Goal: Transaction & Acquisition: Purchase product/service

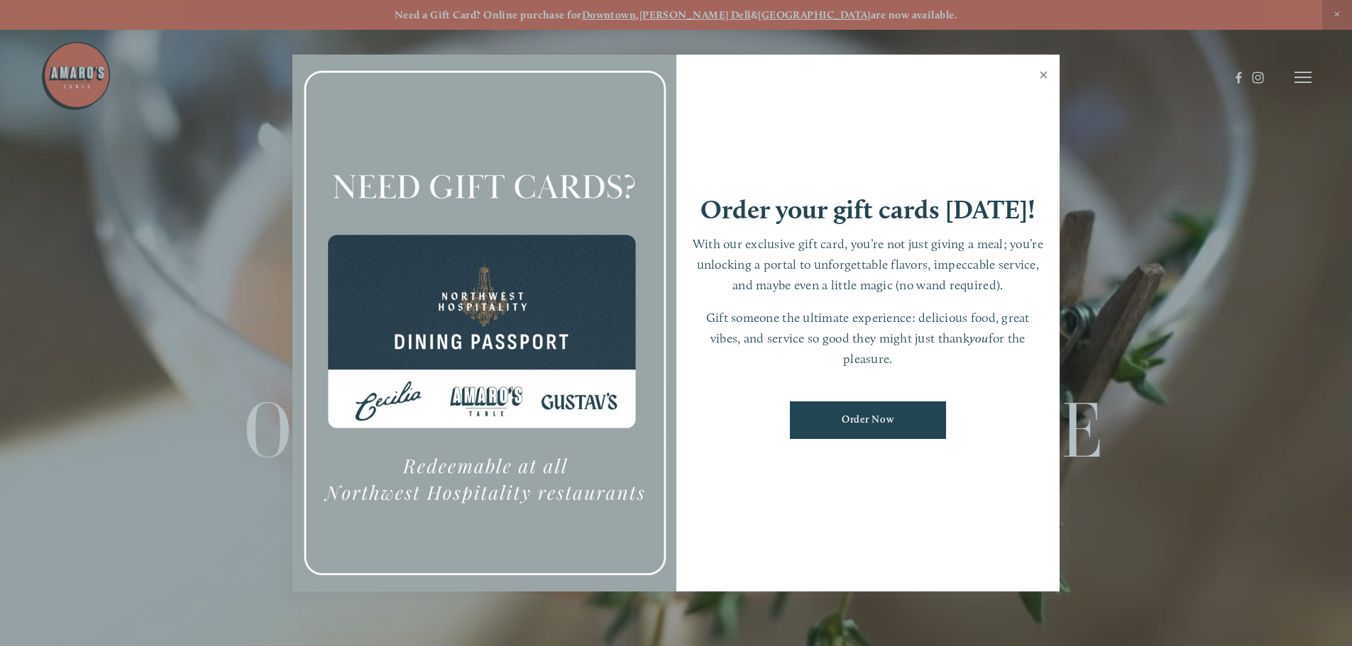
click at [1040, 74] on link "Close" at bounding box center [1044, 77] width 28 height 40
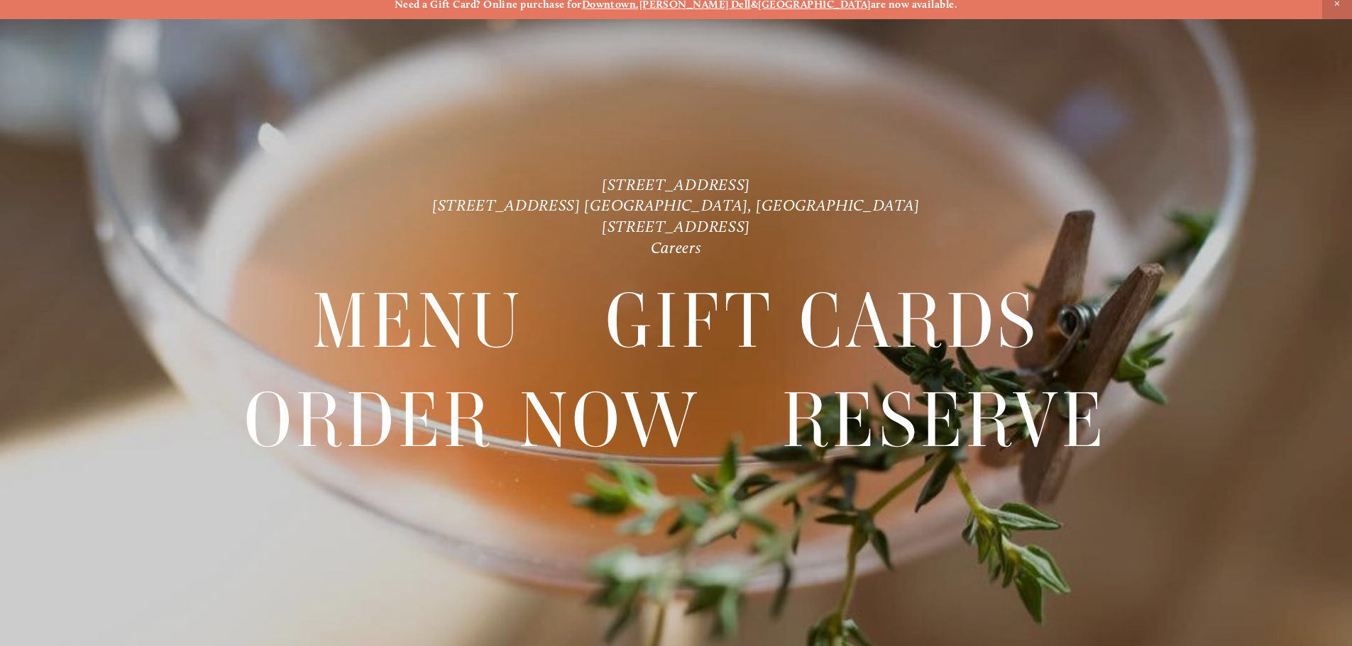
scroll to position [30, 0]
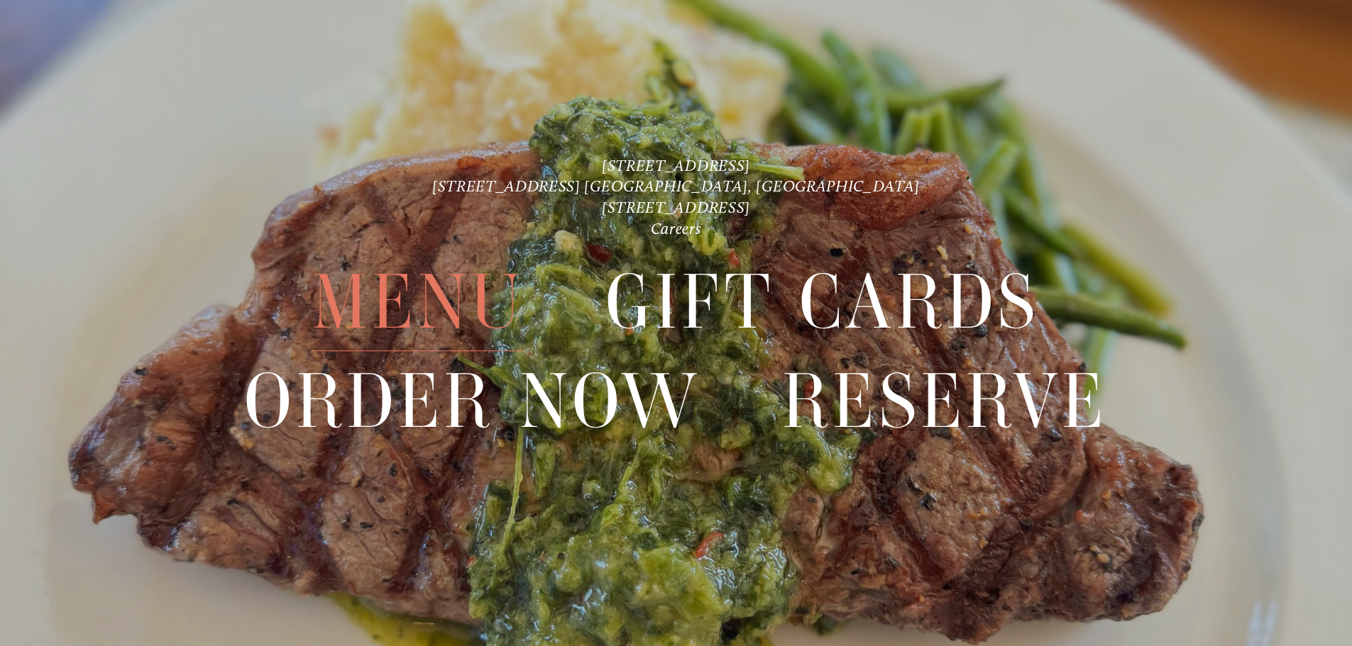
click at [440, 302] on span "Menu" at bounding box center [417, 303] width 211 height 98
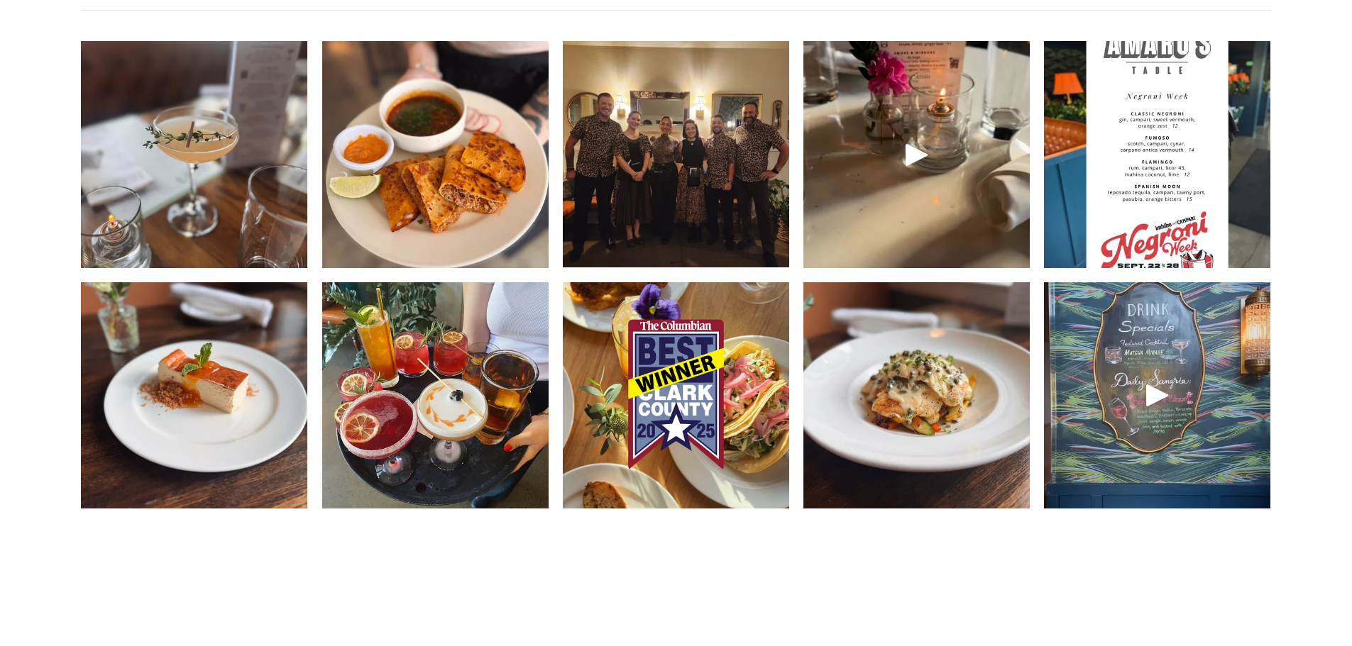
scroll to position [2271, 0]
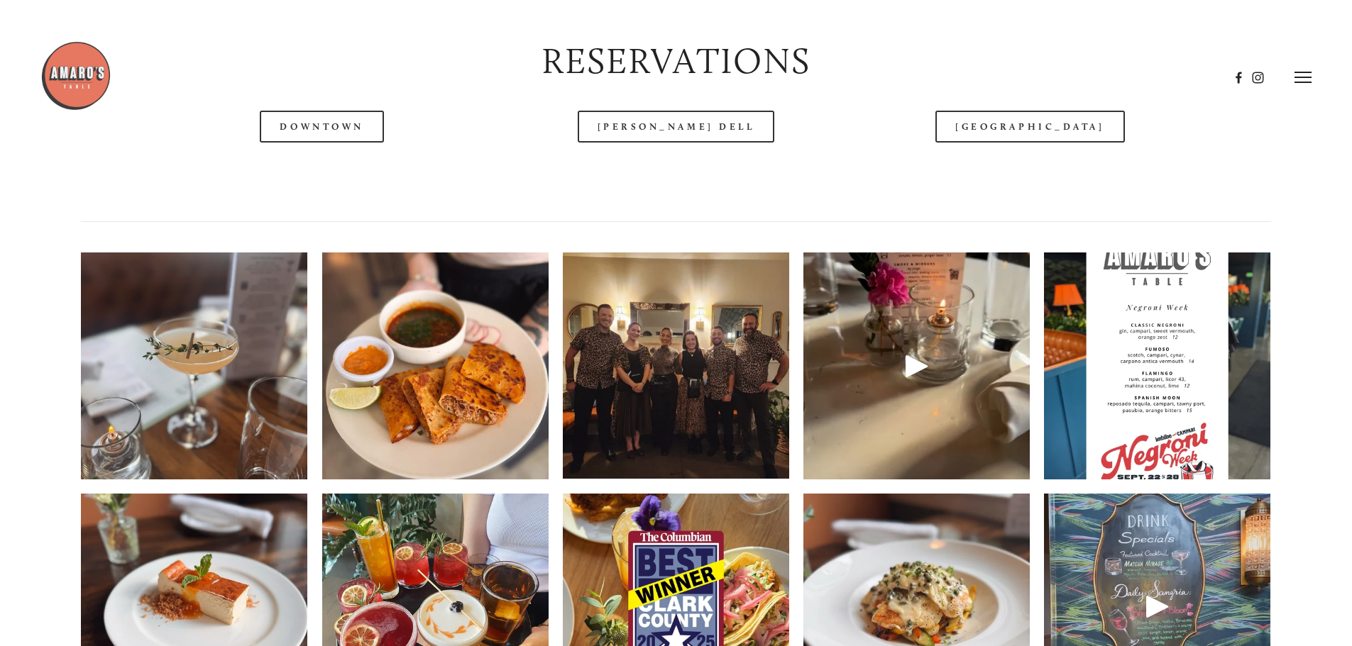
click at [1140, 389] on img at bounding box center [1157, 366] width 226 height 302
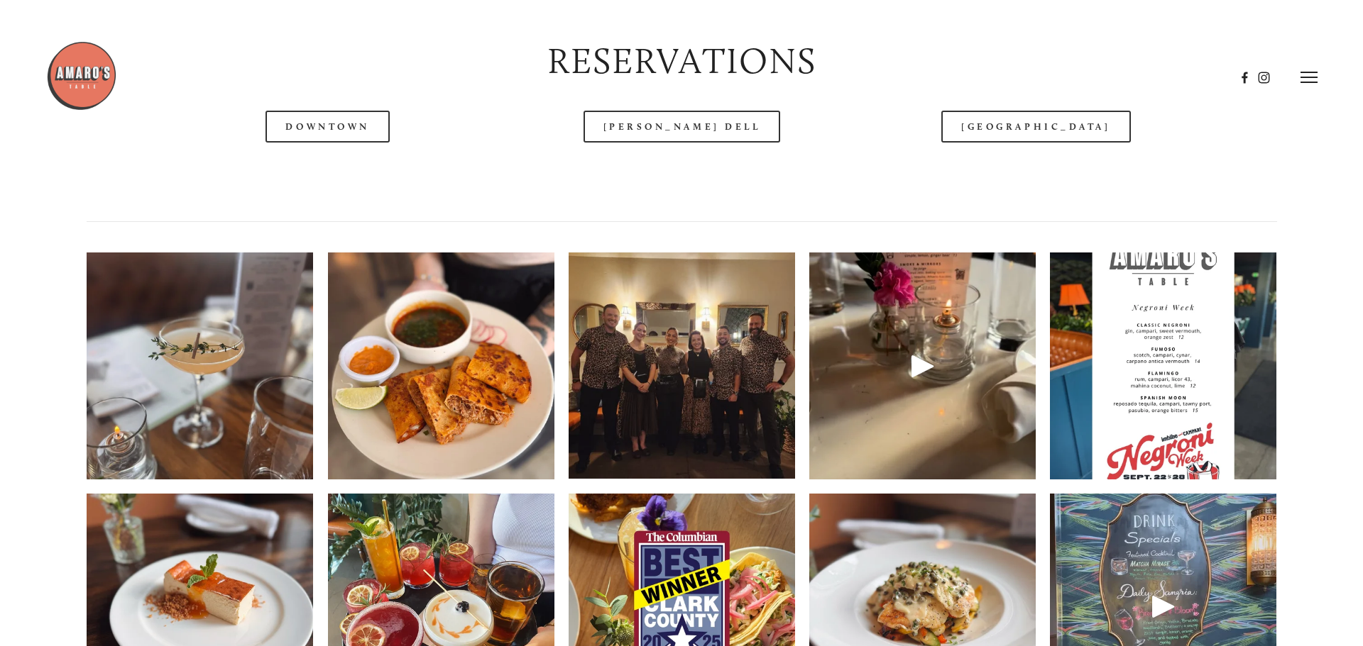
scroll to position [2021, 0]
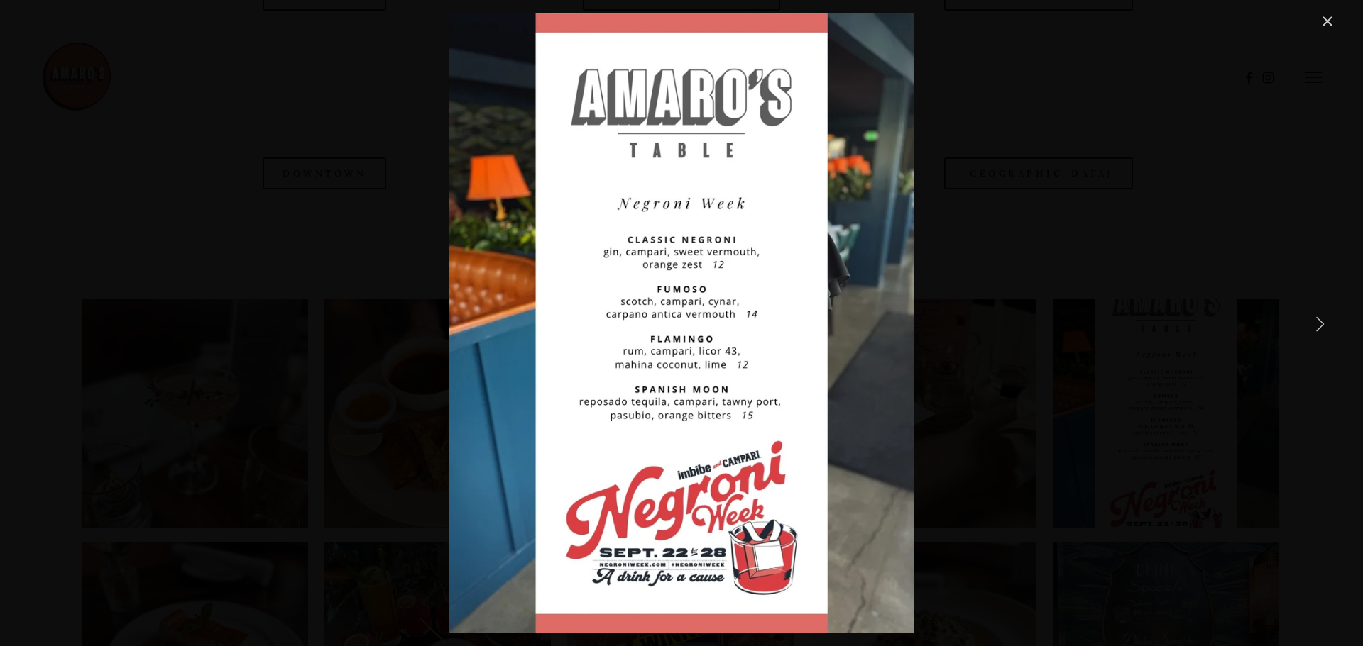
click at [1328, 18] on link "Close" at bounding box center [1327, 21] width 17 height 17
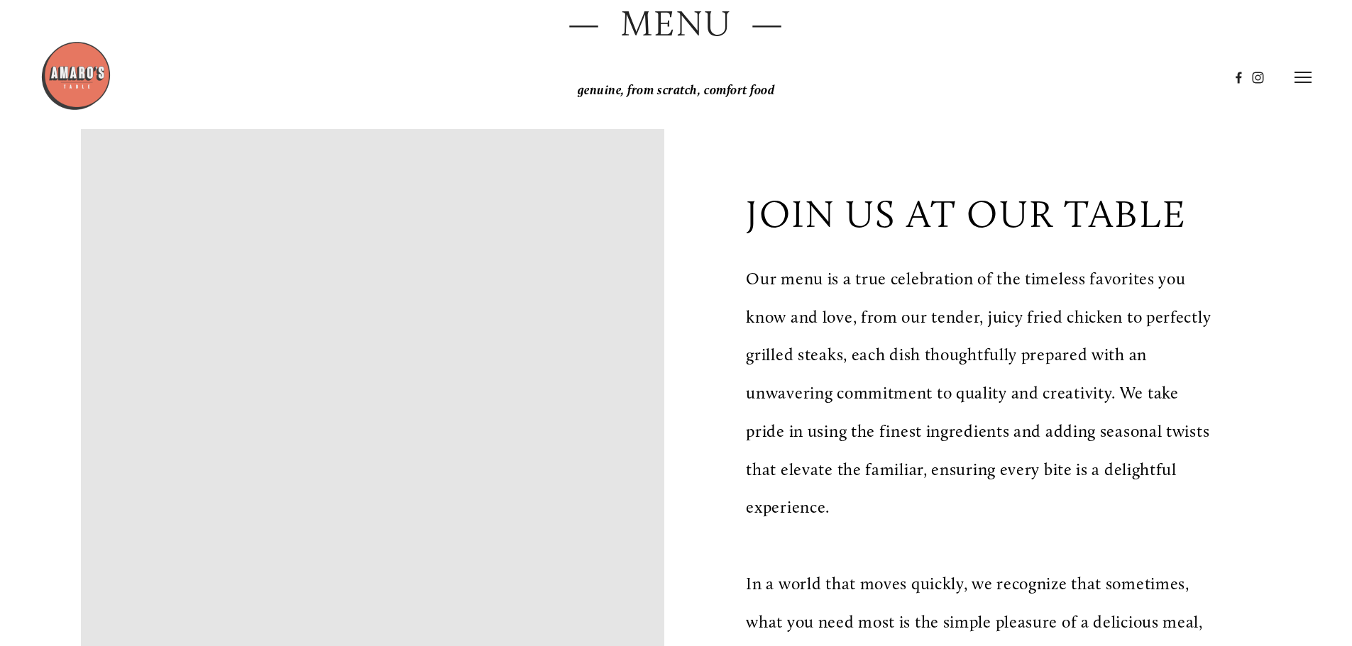
scroll to position [0, 0]
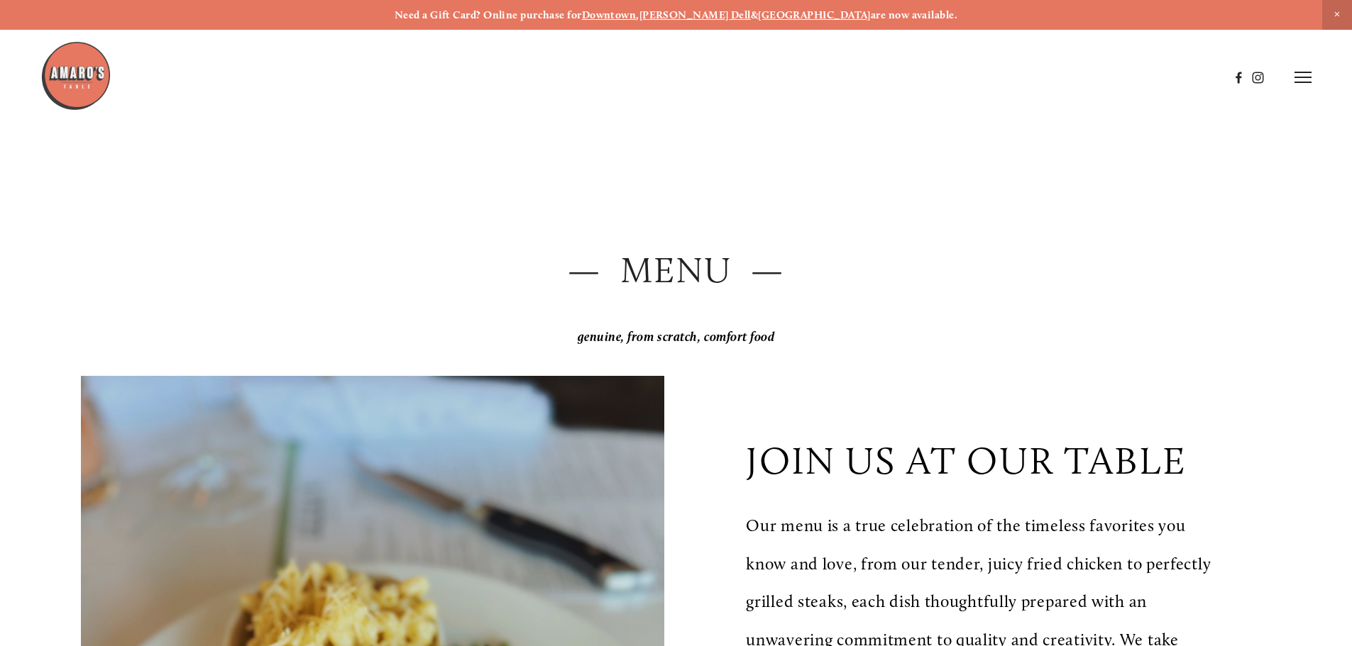
click at [1301, 82] on icon at bounding box center [1302, 77] width 17 height 13
click at [1100, 77] on span "Visit" at bounding box center [1112, 76] width 24 height 13
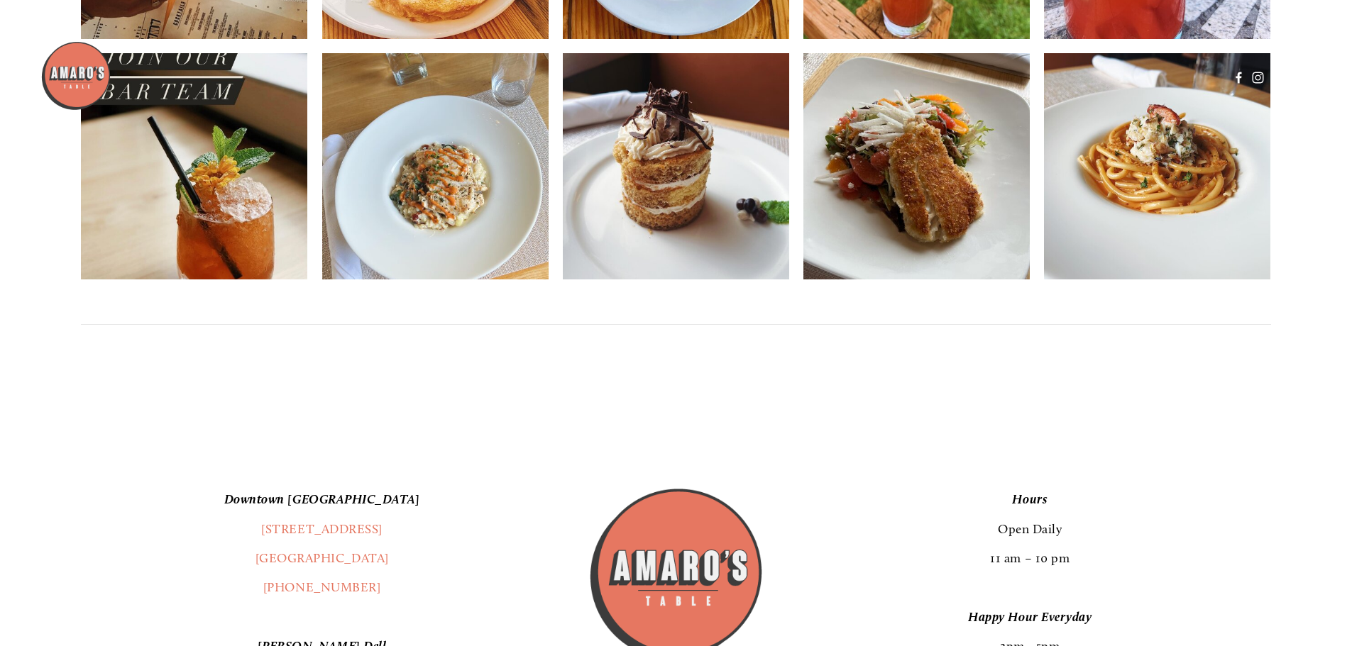
scroll to position [2978, 0]
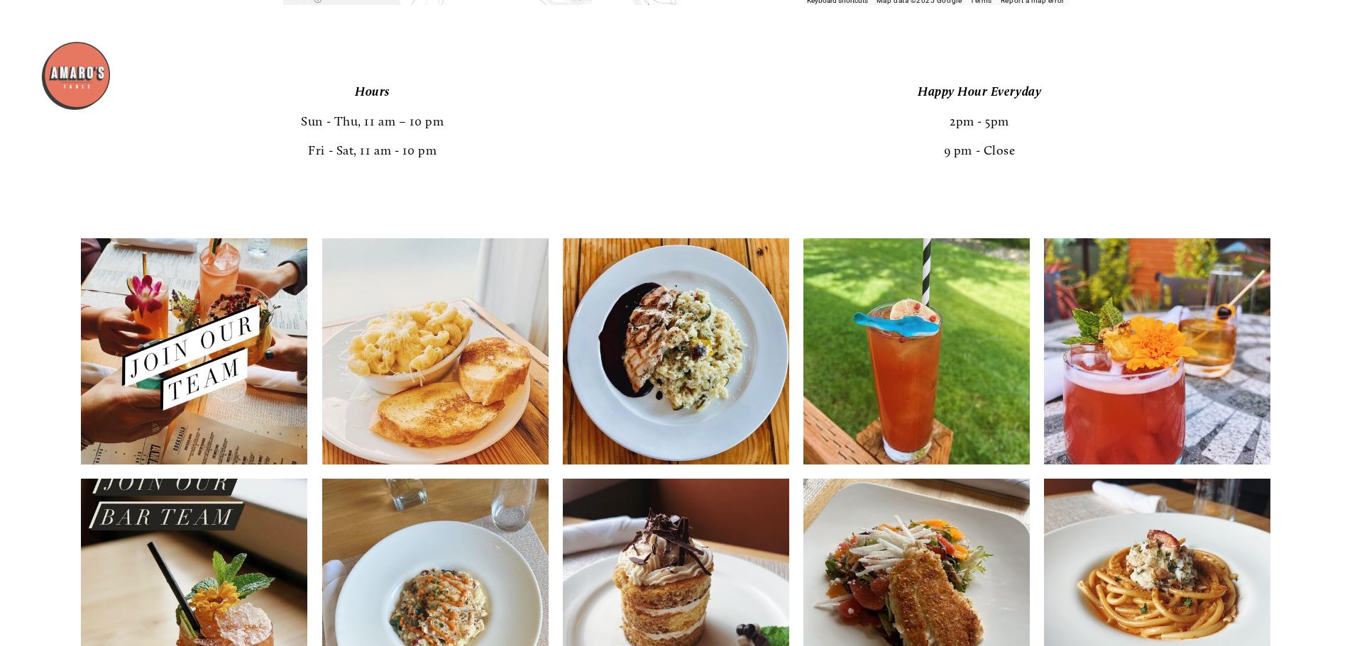
click at [189, 380] on img at bounding box center [194, 351] width 226 height 283
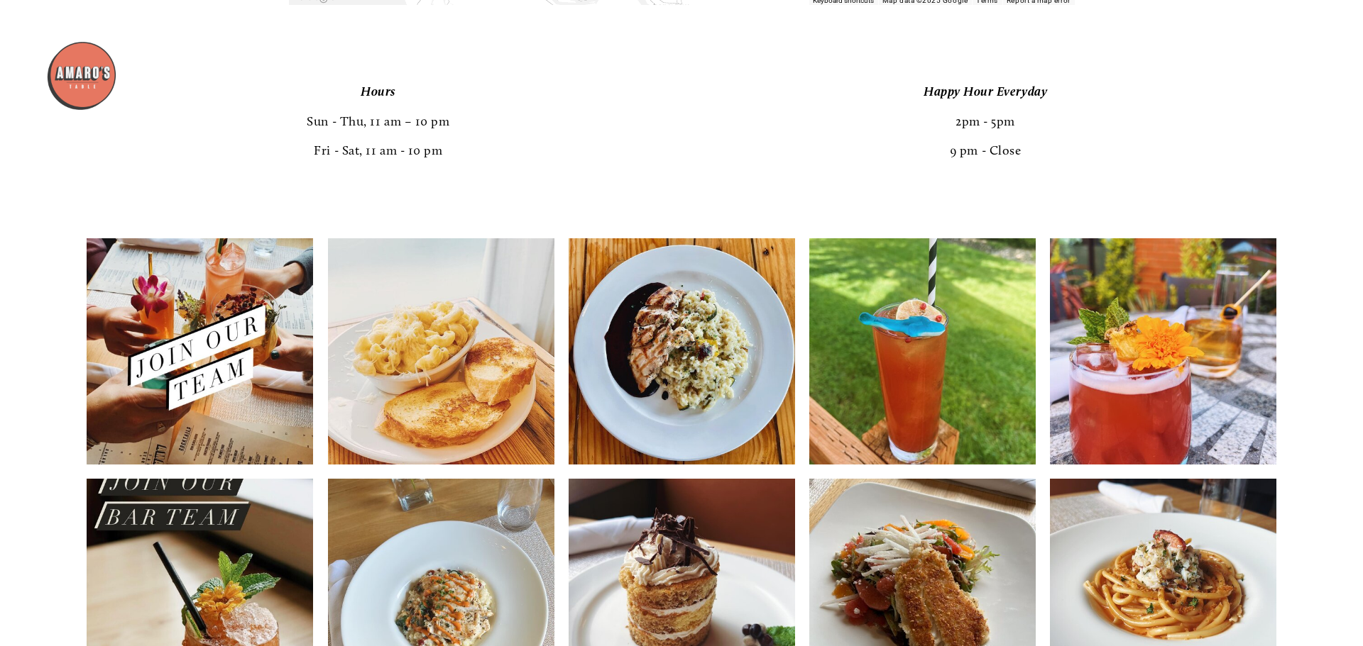
scroll to position [2988, 0]
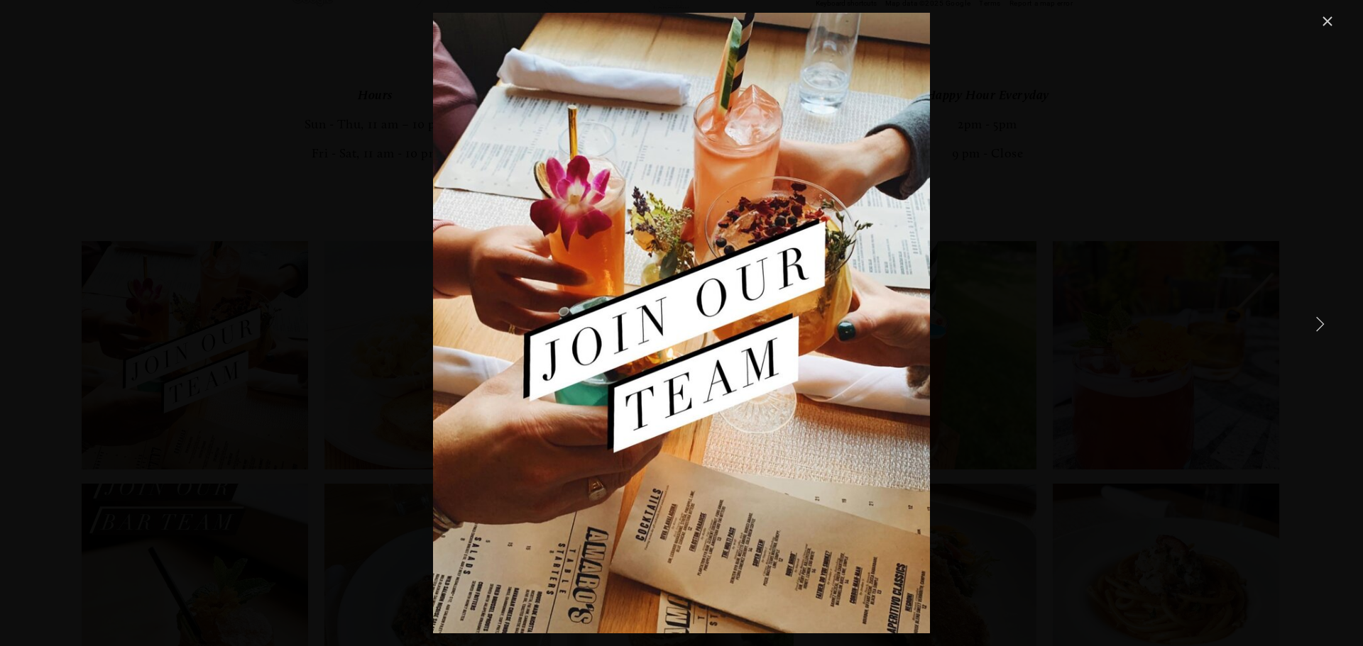
click at [1326, 18] on link "Close" at bounding box center [1327, 21] width 17 height 17
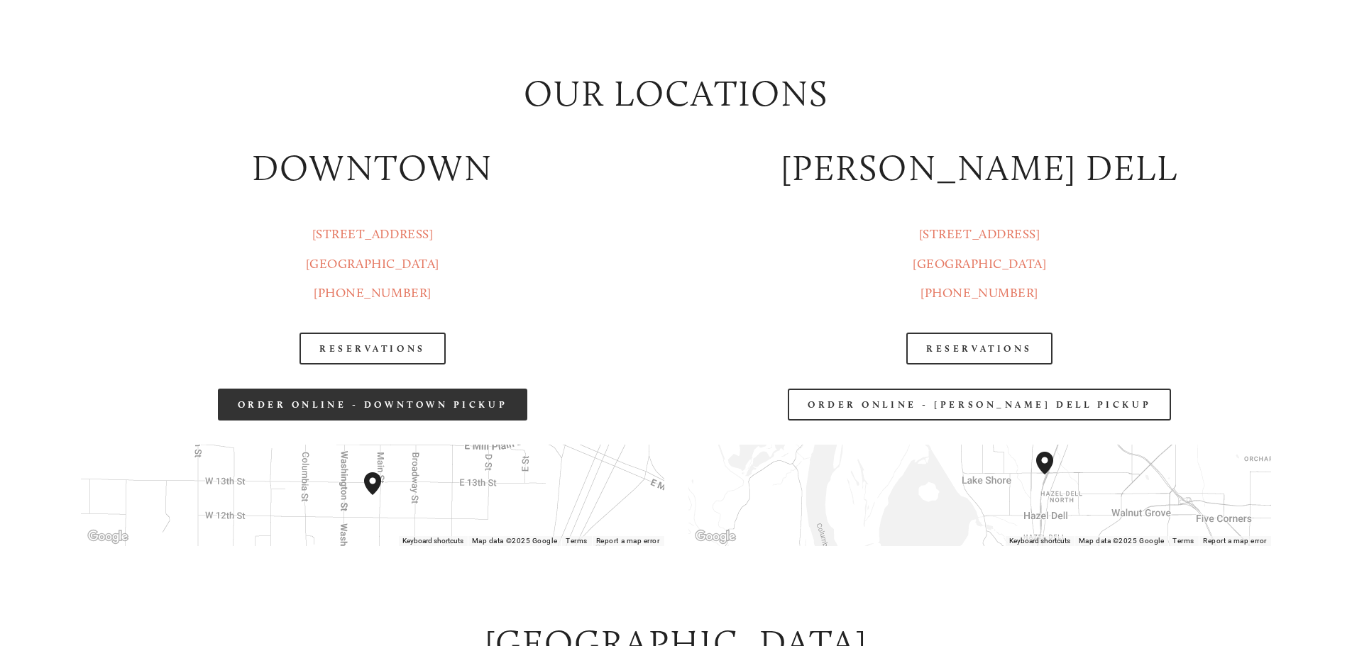
scroll to position [1985, 0]
click at [419, 410] on link "Order Online - Downtown pickup" at bounding box center [373, 403] width 310 height 32
